Goal: Task Accomplishment & Management: Manage account settings

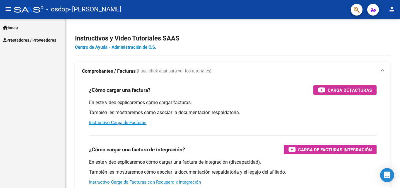
click at [11, 26] on span "Inicio" at bounding box center [10, 27] width 15 height 6
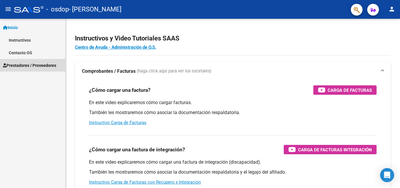
click at [25, 62] on link "Prestadores / Proveedores" at bounding box center [32, 65] width 65 height 13
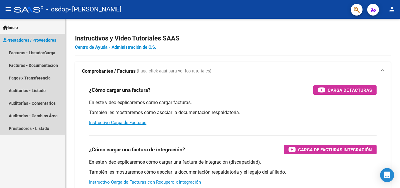
click at [25, 39] on span "Prestadores / Proveedores" at bounding box center [29, 40] width 53 height 6
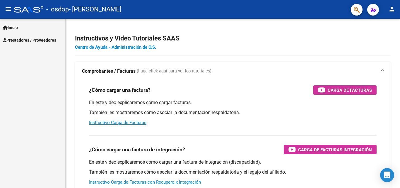
click at [25, 39] on span "Prestadores / Proveedores" at bounding box center [29, 40] width 53 height 6
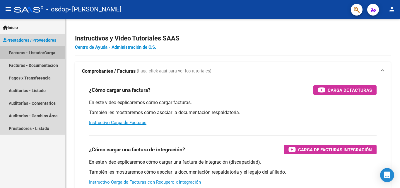
click at [26, 52] on link "Facturas - Listado/Carga" at bounding box center [32, 52] width 65 height 13
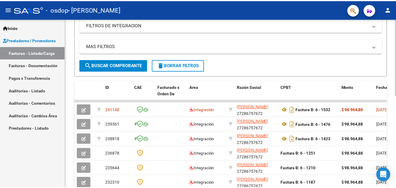
scroll to position [88, 0]
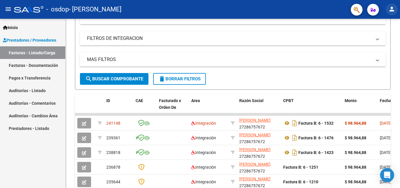
click at [393, 10] on mat-icon "person" at bounding box center [391, 9] width 7 height 7
click at [389, 37] on button "exit_to_app Salir" at bounding box center [380, 39] width 36 height 14
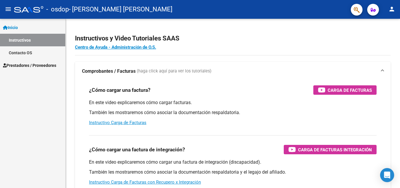
click at [24, 67] on span "Prestadores / Proveedores" at bounding box center [29, 65] width 53 height 6
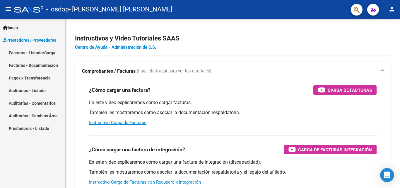
click at [28, 53] on link "Facturas - Listado/Carga" at bounding box center [32, 52] width 65 height 13
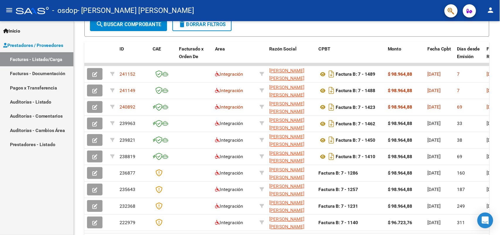
scroll to position [146, 0]
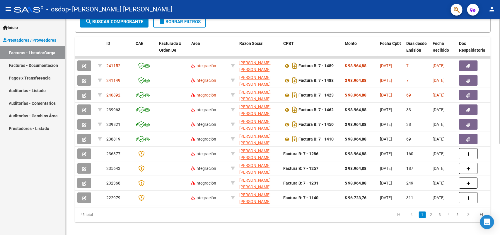
drag, startPoint x: 393, startPoint y: 1, endPoint x: 271, endPoint y: 232, distance: 261.2
click at [271, 187] on div "Video tutorial PRESTADORES -> Listado de CPBTs Emitidos por Prestadores / Prove…" at bounding box center [283, 56] width 434 height 368
click at [395, 10] on mat-icon "person" at bounding box center [491, 9] width 7 height 7
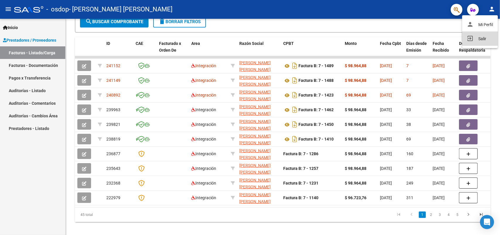
click at [395, 41] on button "exit_to_app Salir" at bounding box center [480, 39] width 36 height 14
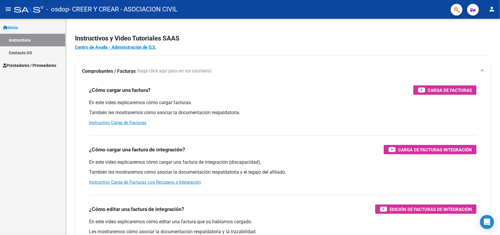
click at [18, 37] on link "Instructivos" at bounding box center [32, 40] width 65 height 13
click at [35, 62] on span "Prestadores / Proveedores" at bounding box center [29, 65] width 53 height 6
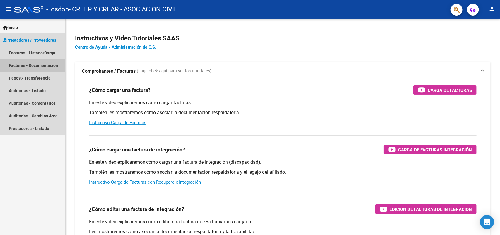
click at [40, 67] on link "Facturas - Documentación" at bounding box center [32, 65] width 65 height 13
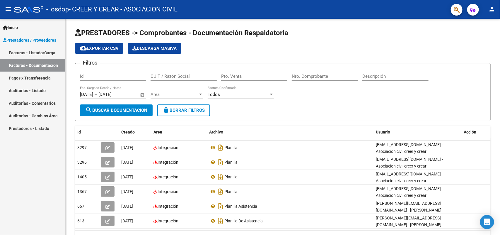
click at [28, 52] on link "Facturas - Listado/Carga" at bounding box center [32, 52] width 65 height 13
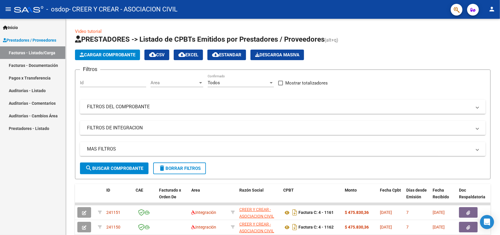
click at [492, 11] on mat-icon "person" at bounding box center [491, 9] width 7 height 7
click at [487, 38] on button "exit_to_app Salir" at bounding box center [480, 39] width 36 height 14
